Goal: Register for event/course

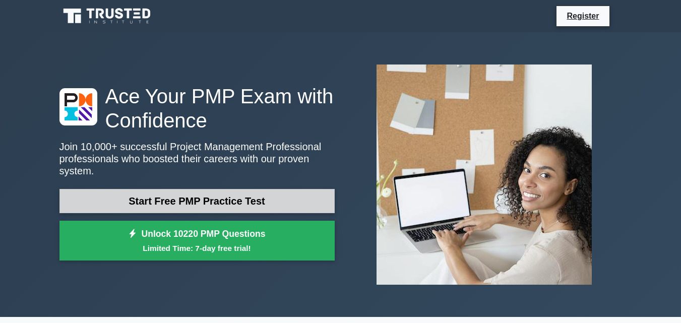
click at [228, 201] on link "Start Free PMP Practice Test" at bounding box center [196, 201] width 275 height 24
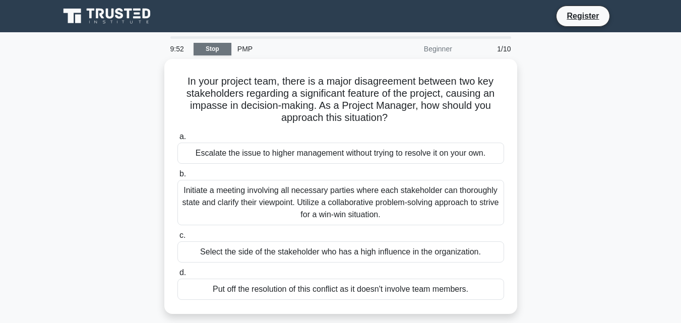
click at [214, 48] on link "Stop" at bounding box center [213, 49] width 38 height 13
